Goal: Task Accomplishment & Management: Manage account settings

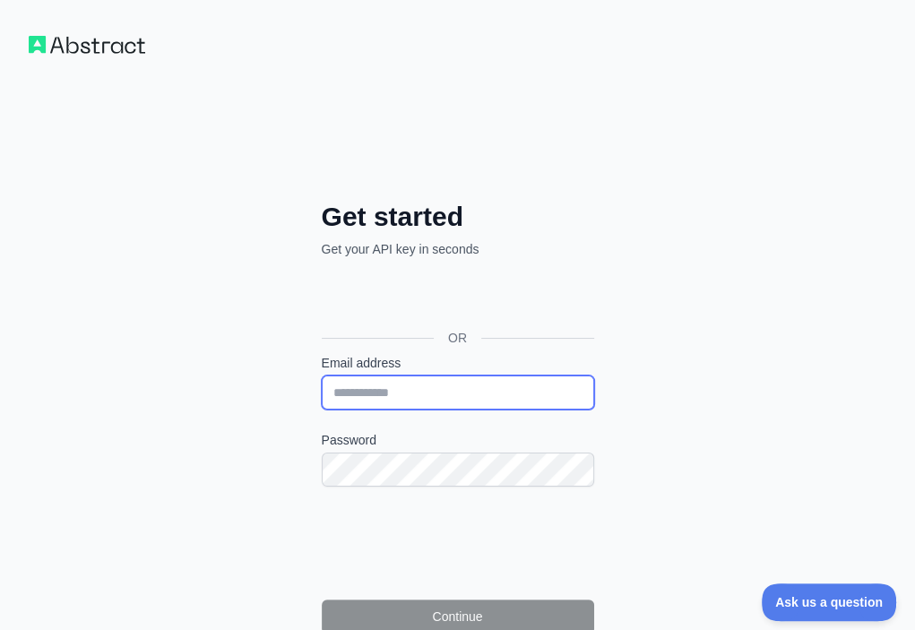
click at [322, 376] on input "Email address" at bounding box center [458, 393] width 273 height 34
paste input "**********"
type input "**********"
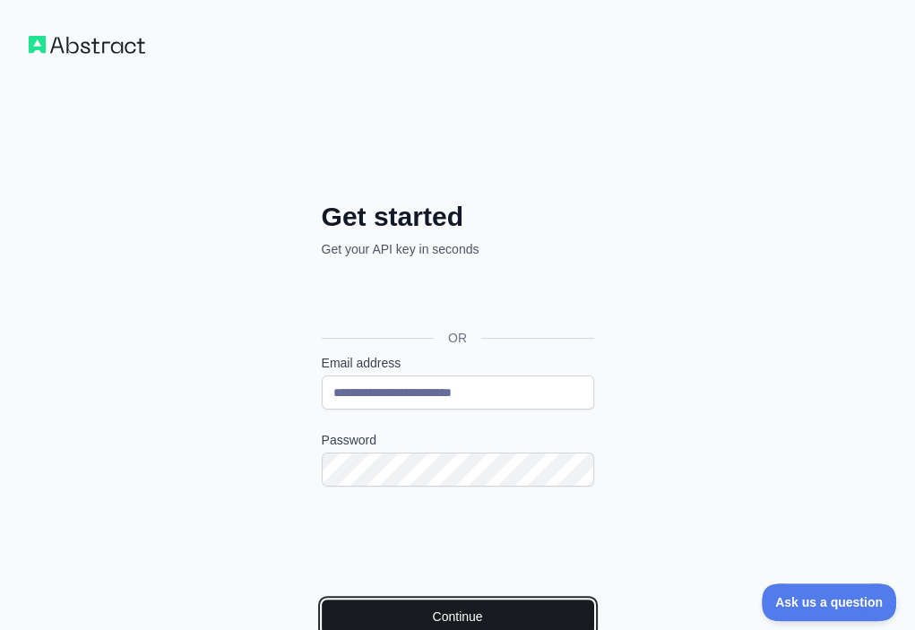
click at [322, 600] on button "Continue" at bounding box center [458, 617] width 273 height 34
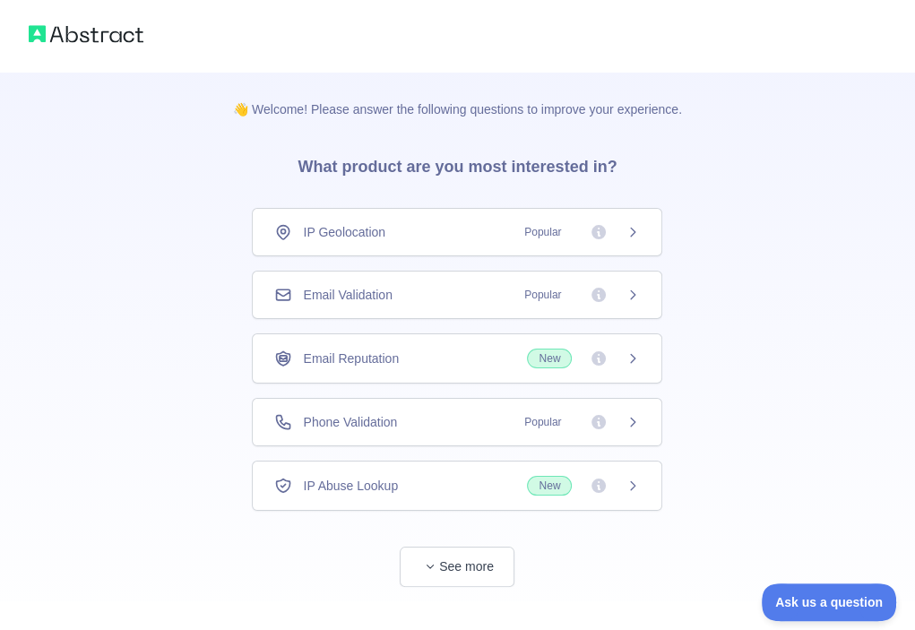
click at [476, 286] on div "Email Validation Popular" at bounding box center [457, 295] width 366 height 18
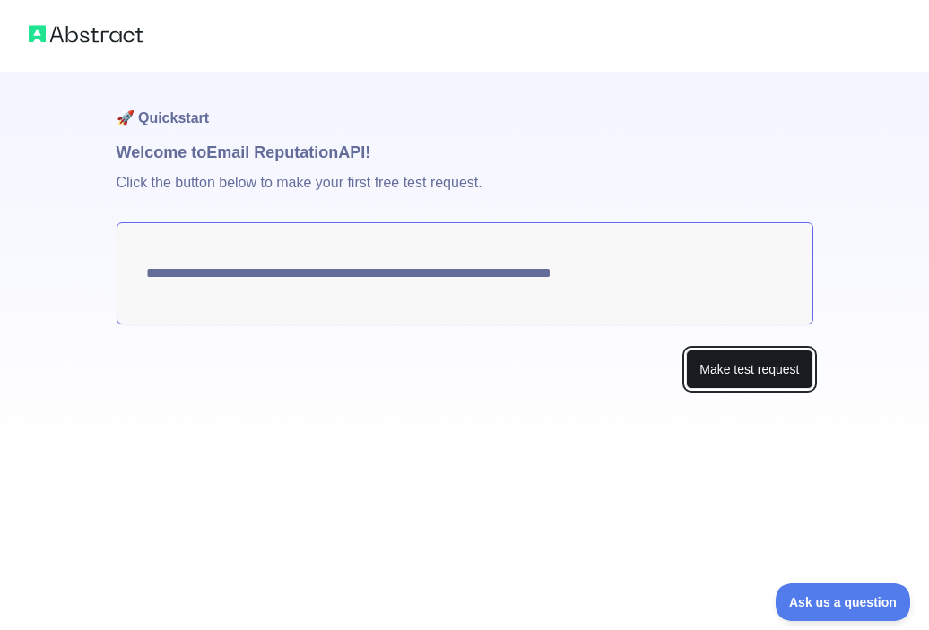
click at [721, 367] on button "Make test request" at bounding box center [749, 370] width 126 height 40
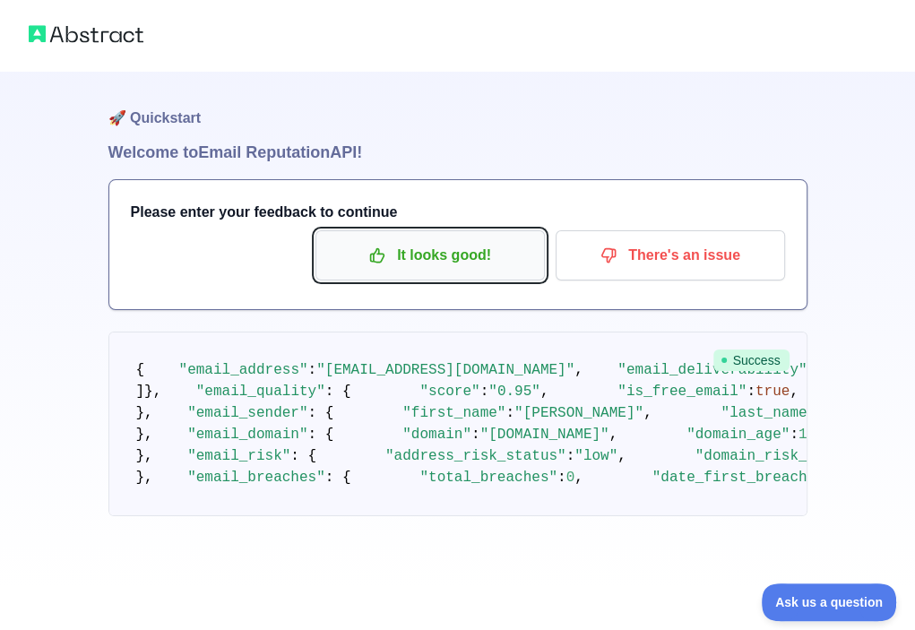
click at [433, 259] on p "It looks good!" at bounding box center [430, 255] width 203 height 30
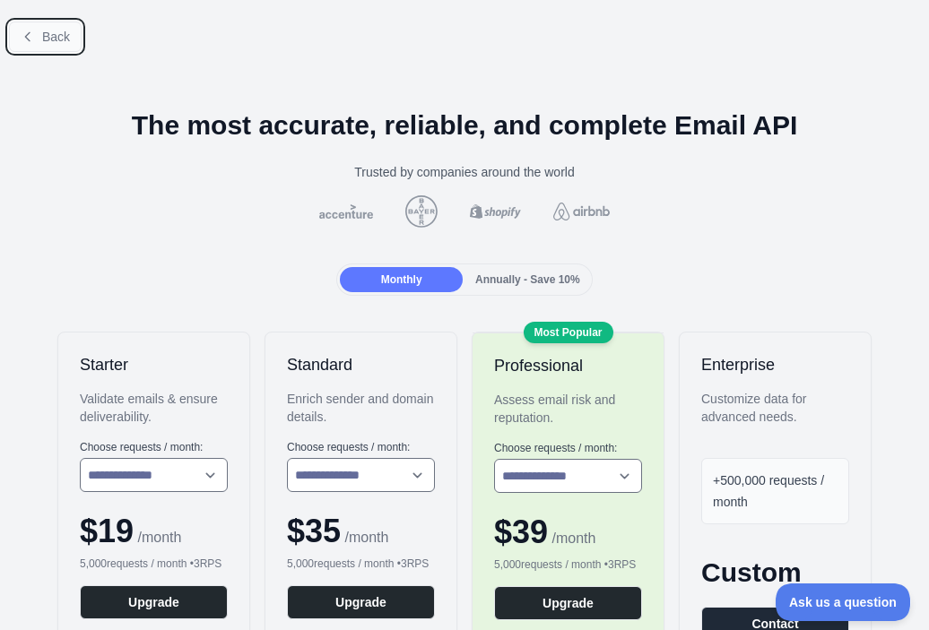
click at [47, 46] on button "Back" at bounding box center [45, 37] width 73 height 30
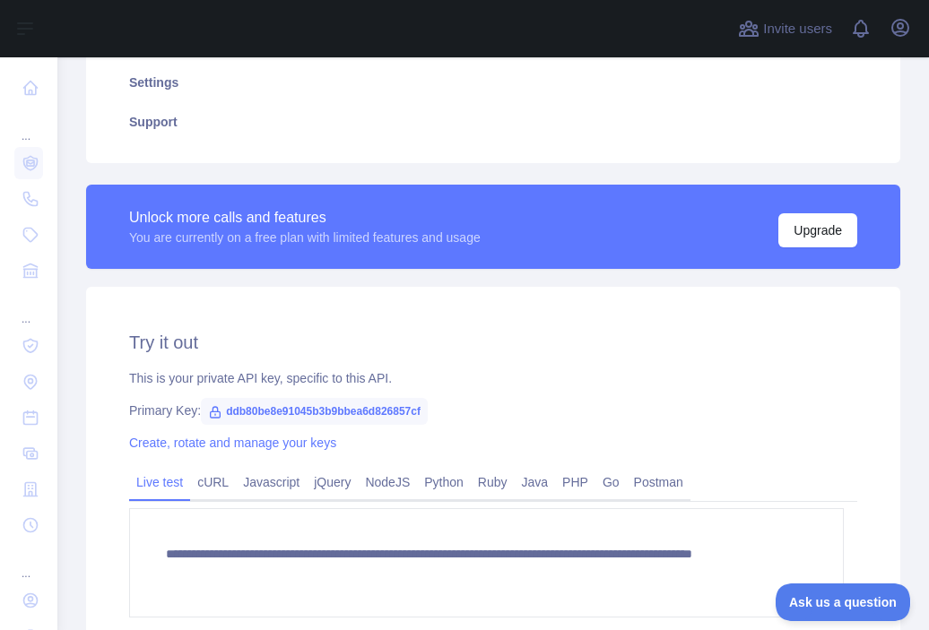
scroll to position [386, 0]
click at [394, 403] on span "ddb80be8e91045b3b9bbea6d826857cf" at bounding box center [314, 411] width 227 height 27
copy span "ddb80be8e91045b3b9bbea6d826857cf"
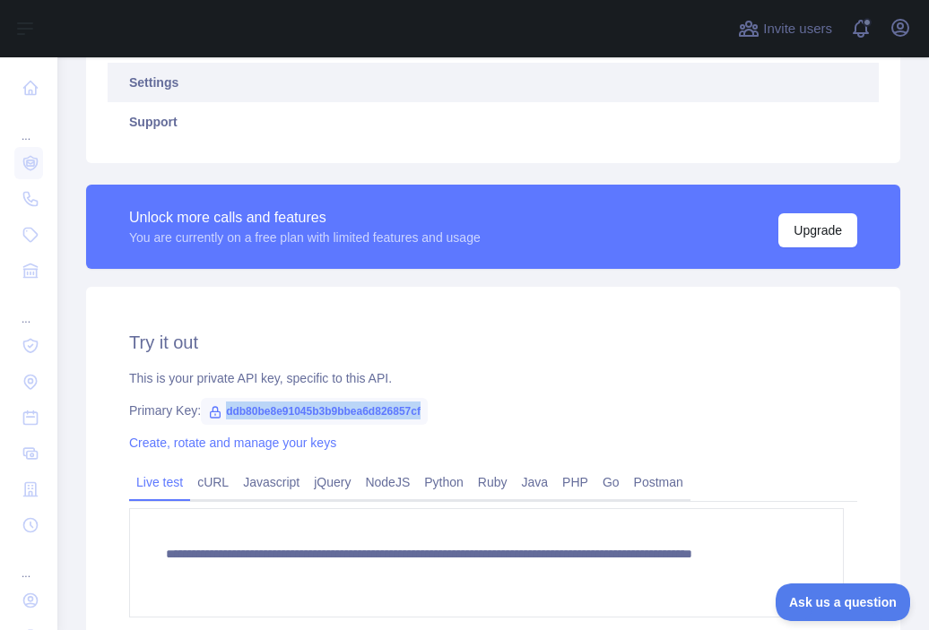
click at [513, 98] on link "Settings" at bounding box center [493, 82] width 771 height 39
